Goal: Task Accomplishment & Management: Complete application form

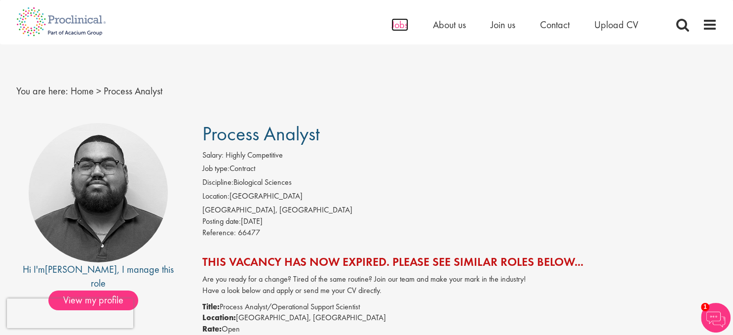
click at [396, 29] on span "Jobs" at bounding box center [399, 24] width 17 height 13
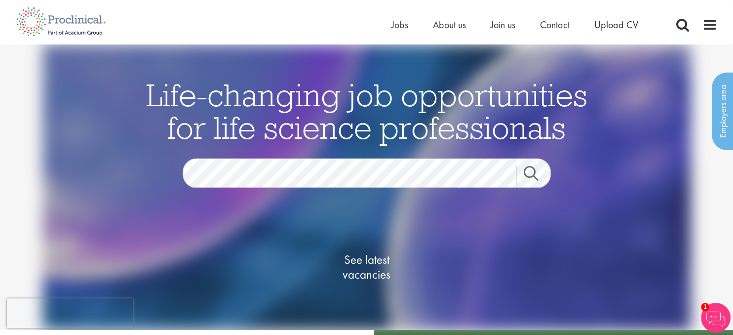
click at [549, 169] on link "Search" at bounding box center [537, 175] width 42 height 20
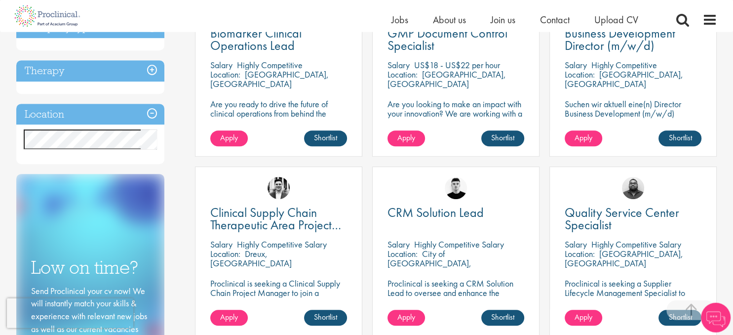
scroll to position [416, 0]
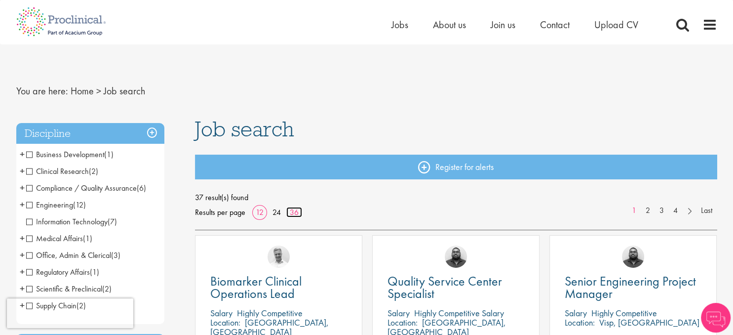
click at [291, 217] on link "36" at bounding box center [294, 212] width 16 height 10
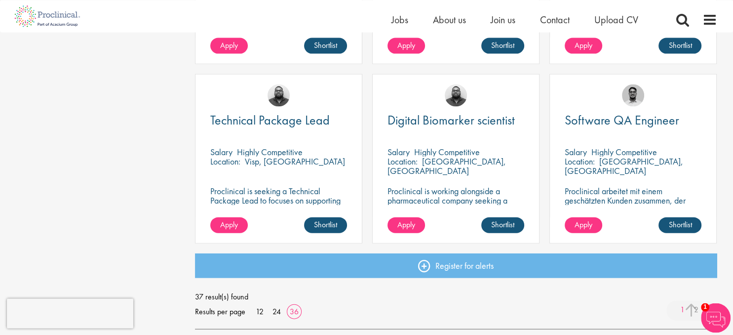
scroll to position [2188, 0]
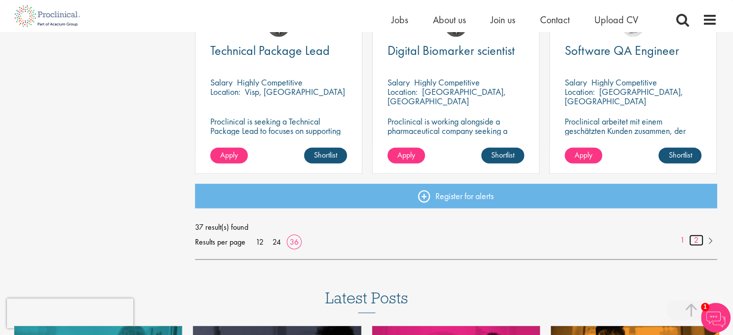
click at [698, 239] on link "2" at bounding box center [696, 239] width 14 height 11
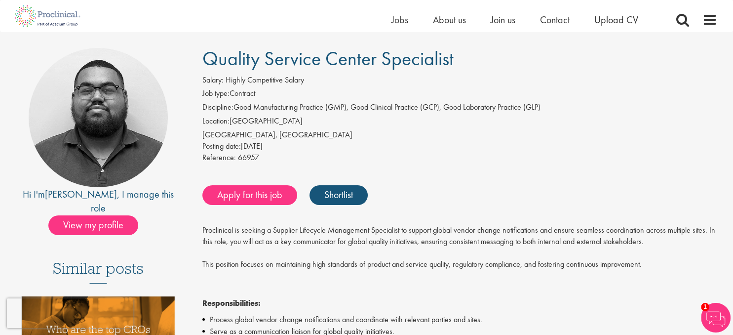
scroll to position [52, 0]
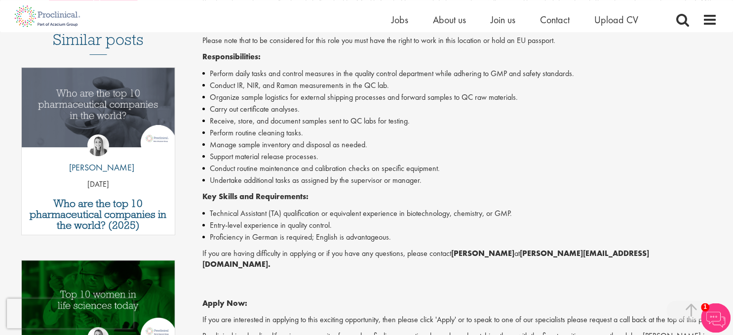
scroll to position [365, 0]
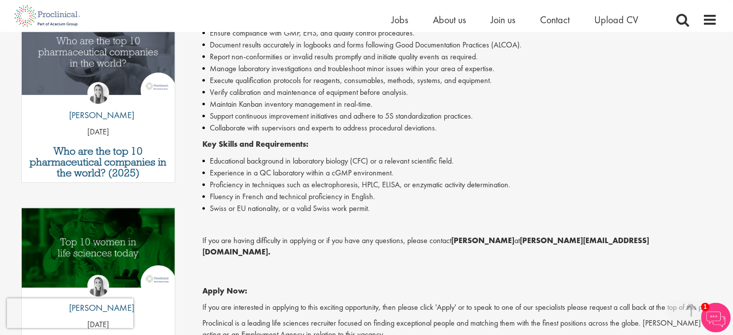
scroll to position [365, 0]
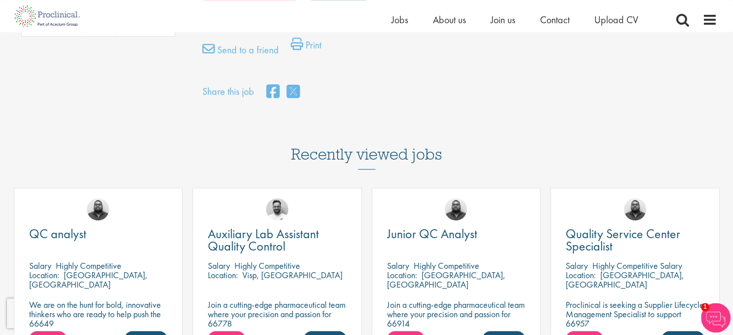
scroll to position [625, 0]
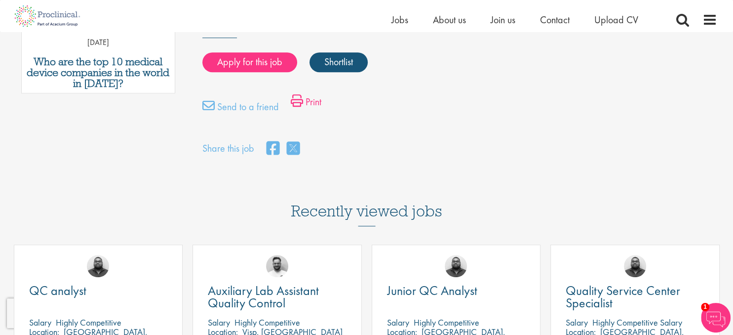
click at [315, 94] on link "Print" at bounding box center [306, 104] width 31 height 20
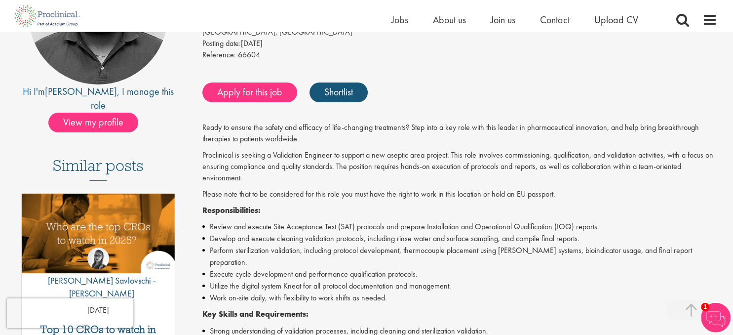
scroll to position [156, 0]
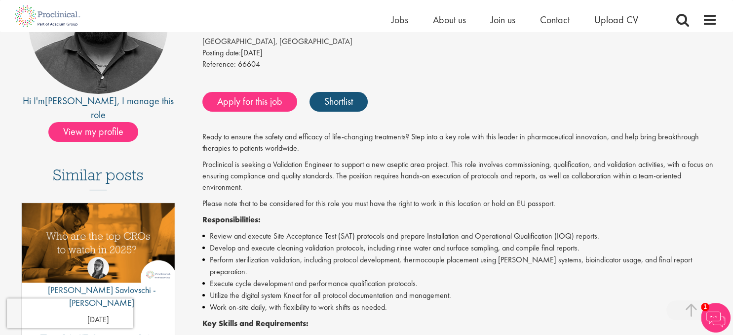
drag, startPoint x: 357, startPoint y: 165, endPoint x: 202, endPoint y: 136, distance: 157.1
click at [202, 136] on div "Validation Engineer Salary: Highly Competitive Job type: Contract Discipline: V…" at bounding box center [455, 291] width 537 height 672
copy div "Ready to ensure the safety and efficacy of life-changing treatments? Step into …"
click at [420, 92] on div "Apply for this job Shortlist" at bounding box center [458, 102] width 517 height 30
click at [262, 106] on link "Apply for this job" at bounding box center [249, 102] width 95 height 20
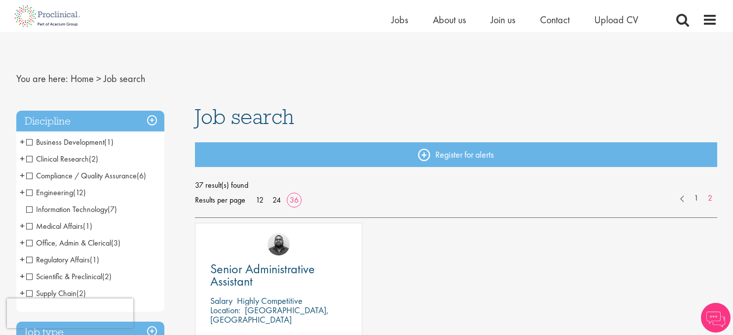
scroll to position [104, 0]
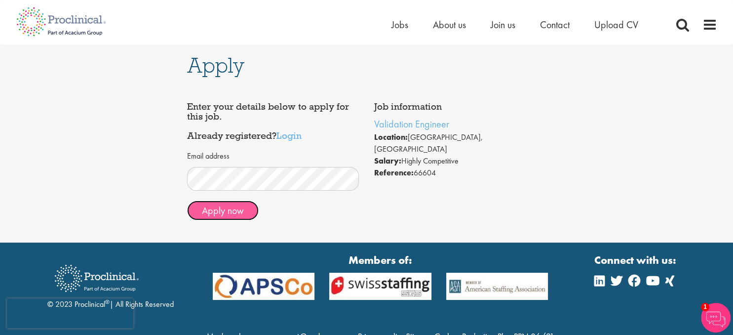
click at [226, 213] on button "Apply now" at bounding box center [223, 210] width 72 height 20
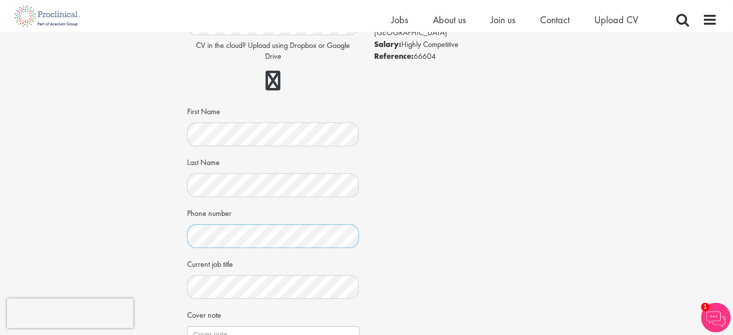
scroll to position [156, 0]
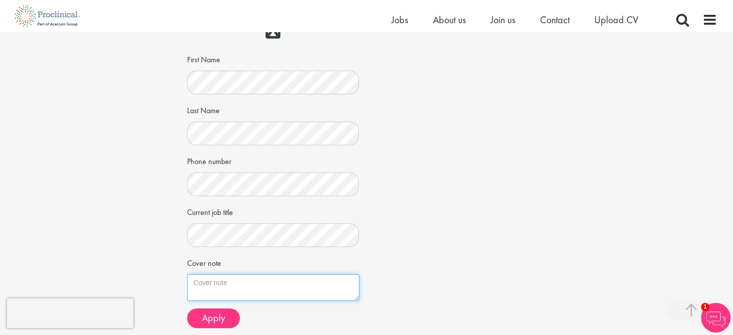
click at [242, 281] on textarea "Cover note" at bounding box center [273, 287] width 172 height 27
paste textarea "Subject: application for the position of Validation Engineer Dear [PERSON_NAME]…"
drag, startPoint x: 210, startPoint y: 282, endPoint x: 205, endPoint y: 299, distance: 17.6
click at [207, 286] on textarea "Cover note" at bounding box center [273, 287] width 172 height 27
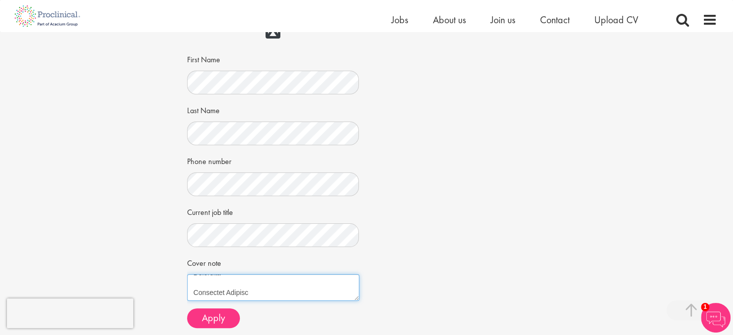
scroll to position [474, 0]
type textarea "Subject: application for the position of Validation Engineer Dear [PERSON_NAME]…"
click at [211, 318] on span "Apply" at bounding box center [213, 317] width 23 height 13
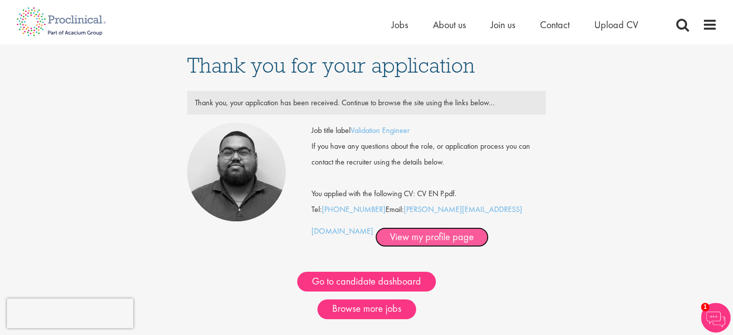
click at [375, 232] on link "View my profile page" at bounding box center [431, 237] width 113 height 20
click at [375, 239] on link "View my profile page" at bounding box center [431, 237] width 113 height 20
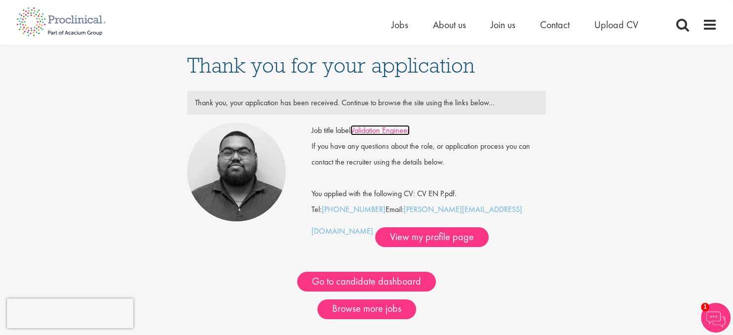
click at [369, 129] on link "Validation Engineer" at bounding box center [379, 130] width 59 height 10
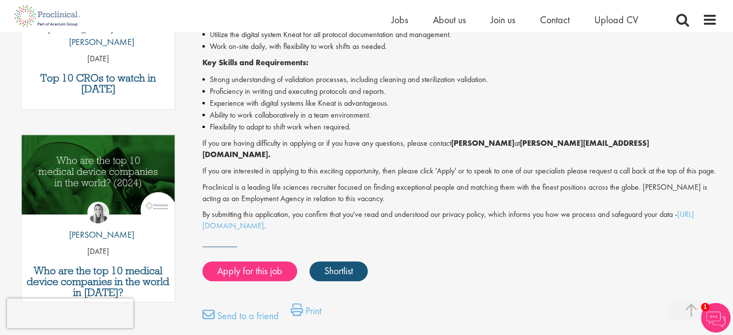
scroll to position [104, 0]
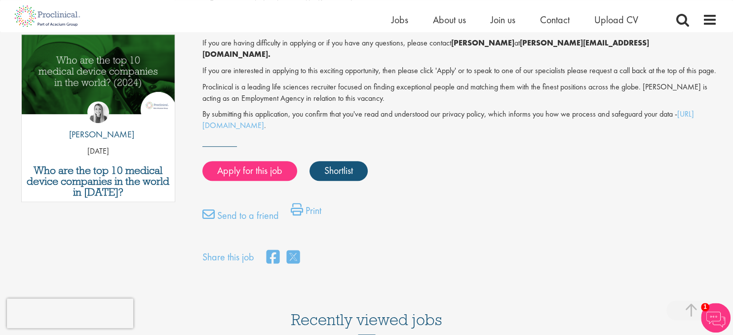
scroll to position [573, 0]
